Goal: Check status: Check status

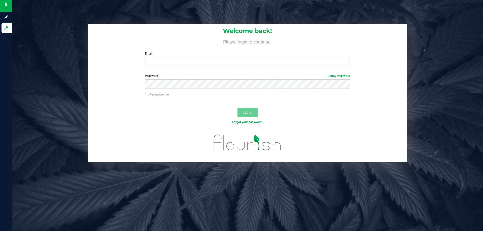
click at [163, 61] on input "Email" at bounding box center [247, 61] width 205 height 9
type input "[EMAIL_ADDRESS][DOMAIN_NAME]"
click at [272, 79] on div "Password Show Password" at bounding box center [247, 81] width 213 height 15
click at [275, 78] on div "Password Show Password" at bounding box center [247, 81] width 213 height 15
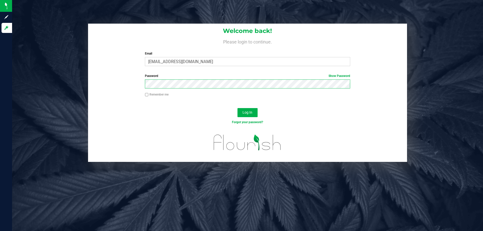
click at [238, 108] on button "Log In" at bounding box center [248, 112] width 20 height 9
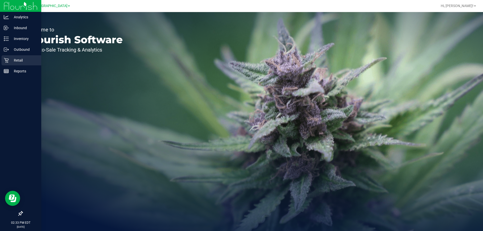
click at [7, 62] on icon at bounding box center [6, 60] width 5 height 5
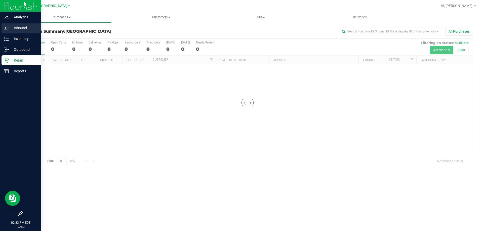
click at [19, 30] on p "Inbound" at bounding box center [24, 28] width 30 height 6
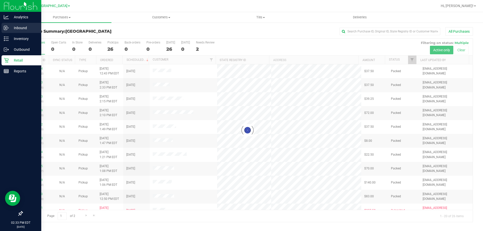
click at [20, 31] on p "Inbound" at bounding box center [24, 28] width 30 height 6
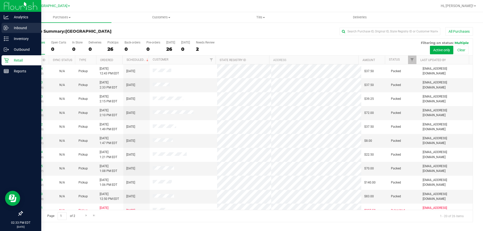
click at [21, 27] on p "Inbound" at bounding box center [24, 28] width 30 height 6
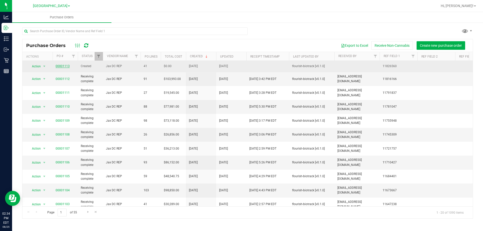
click at [67, 66] on link "00001113" at bounding box center [63, 66] width 14 height 4
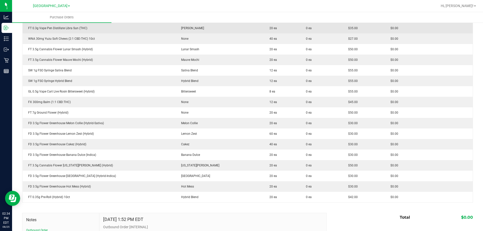
scroll to position [352, 0]
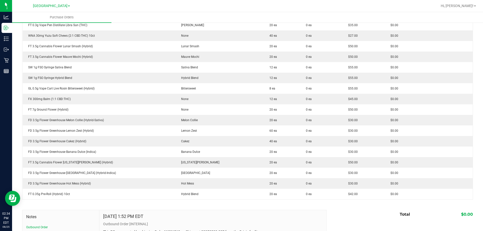
drag, startPoint x: 90, startPoint y: 104, endPoint x: 220, endPoint y: 210, distance: 167.8
drag, startPoint x: 218, startPoint y: 199, endPoint x: 194, endPoint y: 205, distance: 25.8
click at [194, 205] on div at bounding box center [247, 207] width 451 height 5
drag, startPoint x: 194, startPoint y: 205, endPoint x: 186, endPoint y: 206, distance: 7.6
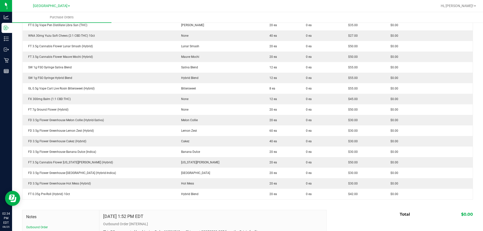
click at [186, 206] on div at bounding box center [247, 207] width 451 height 5
drag, startPoint x: 192, startPoint y: 198, endPoint x: 188, endPoint y: 216, distance: 18.1
click at [188, 216] on div "Aug 22, 2025 1:52 PM EDT" at bounding box center [212, 218] width 219 height 8
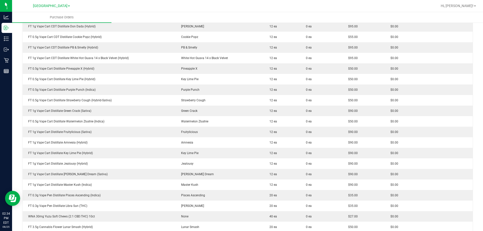
scroll to position [178, 0]
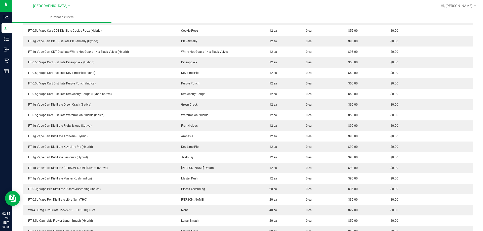
drag, startPoint x: 218, startPoint y: 143, endPoint x: 471, endPoint y: 154, distance: 252.9
click at [471, 154] on div "Back to Purchase Orders Export PDF Close PO Edit PO 00001113 Status Created Ven…" at bounding box center [247, 150] width 471 height 613
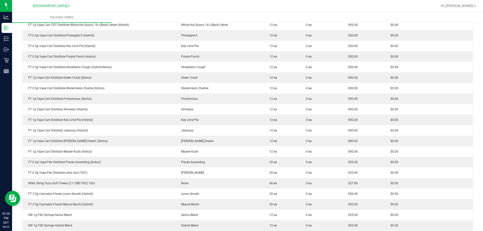
scroll to position [201, 0]
